Goal: Entertainment & Leisure: Consume media (video, audio)

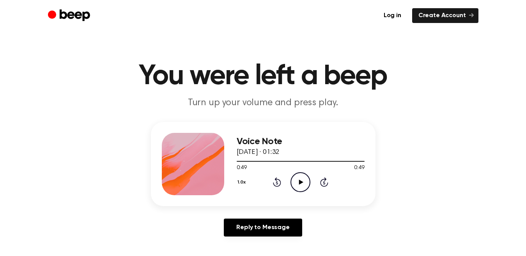
click at [300, 187] on icon "Play Audio" at bounding box center [301, 182] width 20 height 20
click at [300, 162] on div at bounding box center [301, 161] width 128 height 6
click at [270, 160] on div at bounding box center [301, 161] width 128 height 6
click at [339, 158] on div at bounding box center [301, 161] width 128 height 6
click at [304, 185] on icon "Play Audio" at bounding box center [301, 182] width 20 height 20
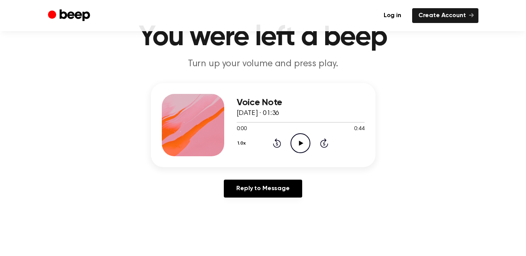
click at [298, 140] on icon "Play Audio" at bounding box center [301, 143] width 20 height 20
click at [298, 143] on icon "Play Audio" at bounding box center [301, 143] width 20 height 20
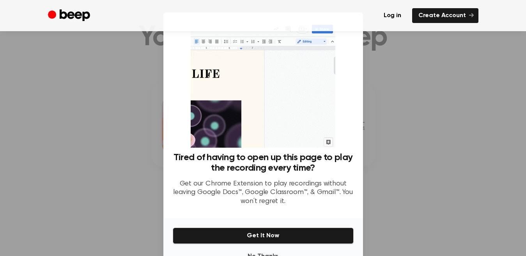
scroll to position [25, 0]
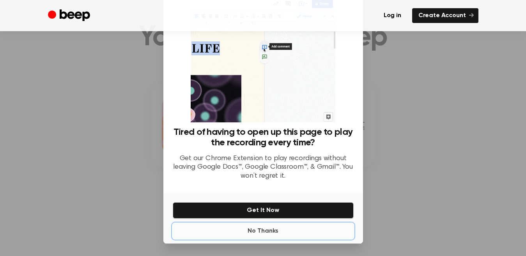
click at [266, 227] on button "No Thanks" at bounding box center [263, 232] width 181 height 16
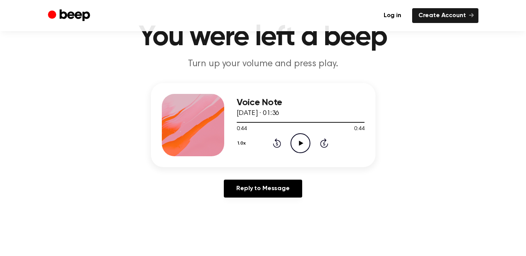
click at [297, 149] on icon "Play Audio" at bounding box center [301, 143] width 20 height 20
